Goal: Check status: Check status

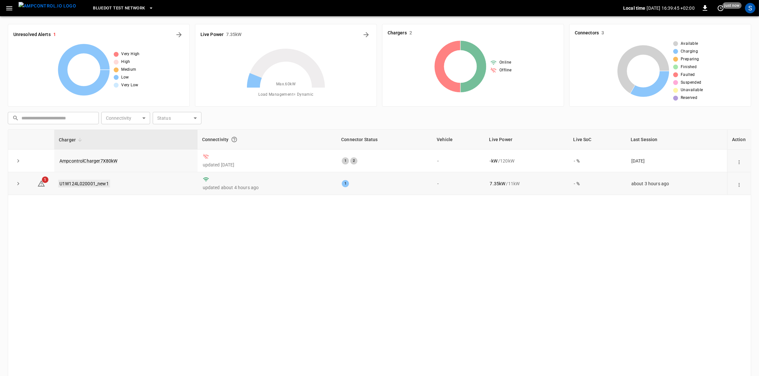
click at [92, 184] on link "U1W124L020001_new1" at bounding box center [84, 184] width 52 height 8
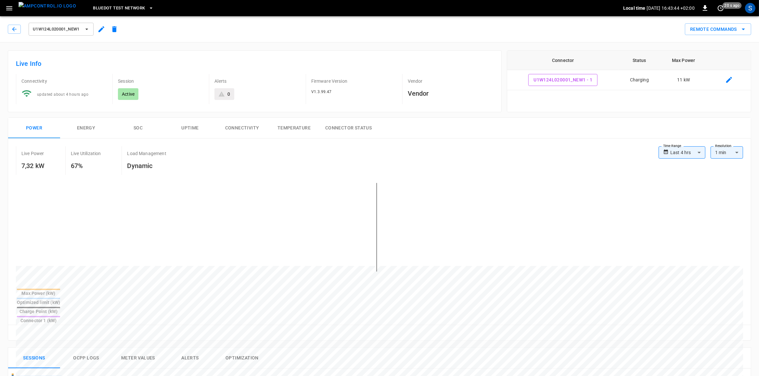
click at [556, 160] on div "Live Power 7,32 kW Live Utilization 67% Load Management Dynamic" at bounding box center [337, 160] width 642 height 29
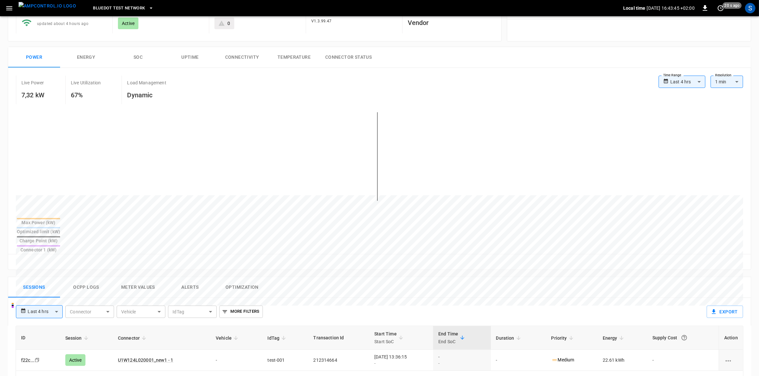
scroll to position [171, 0]
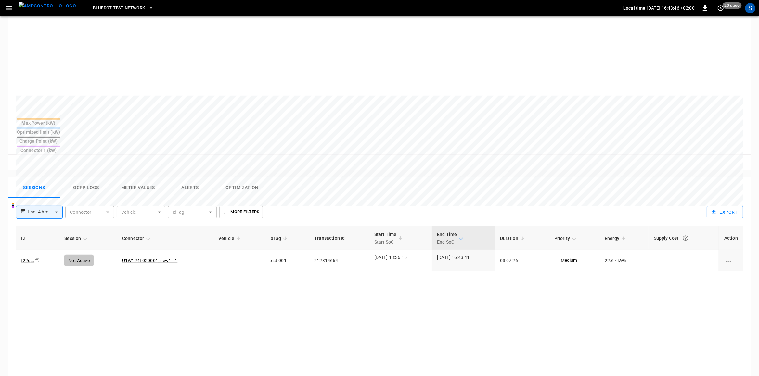
click at [84, 178] on button "Ocpp logs" at bounding box center [86, 188] width 52 height 21
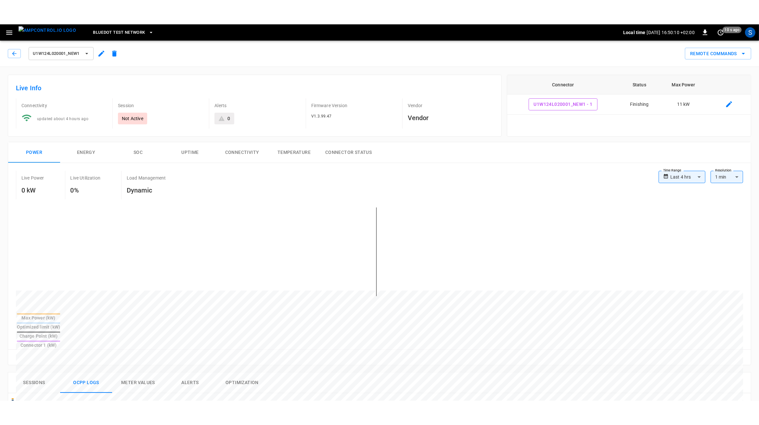
scroll to position [114, 0]
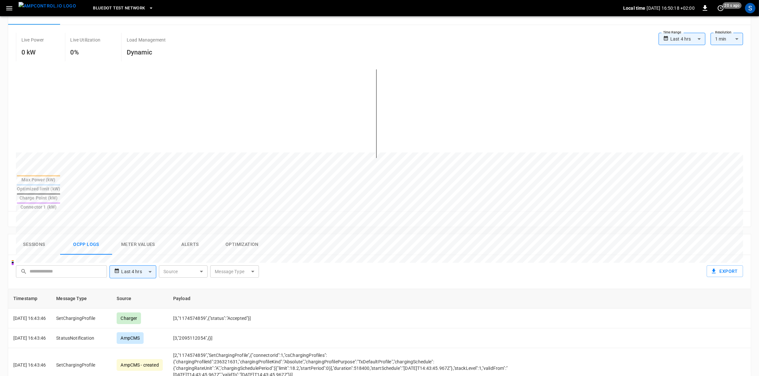
click at [32, 234] on button "Sessions" at bounding box center [34, 244] width 52 height 21
